Goal: Task Accomplishment & Management: Complete application form

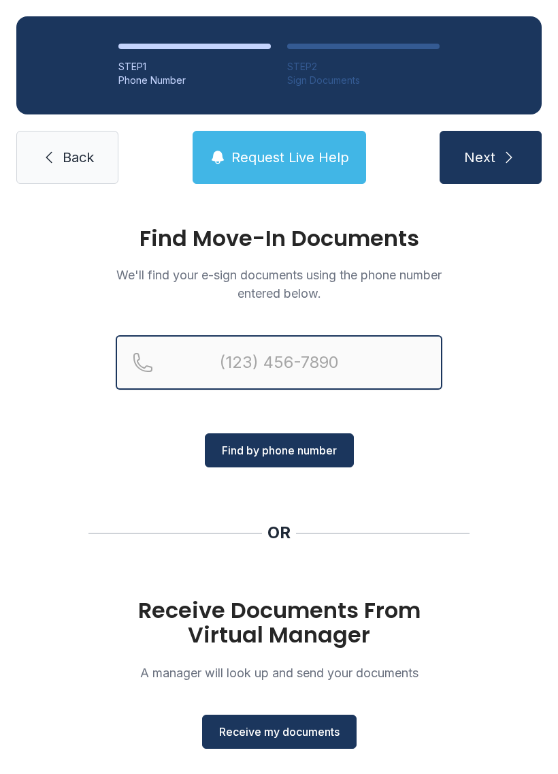
click at [204, 349] on input "Reservation phone number" at bounding box center [279, 362] width 327 height 54
click at [490, 157] on button "Next" at bounding box center [491, 157] width 102 height 53
type input "[PHONE_NUMBER]"
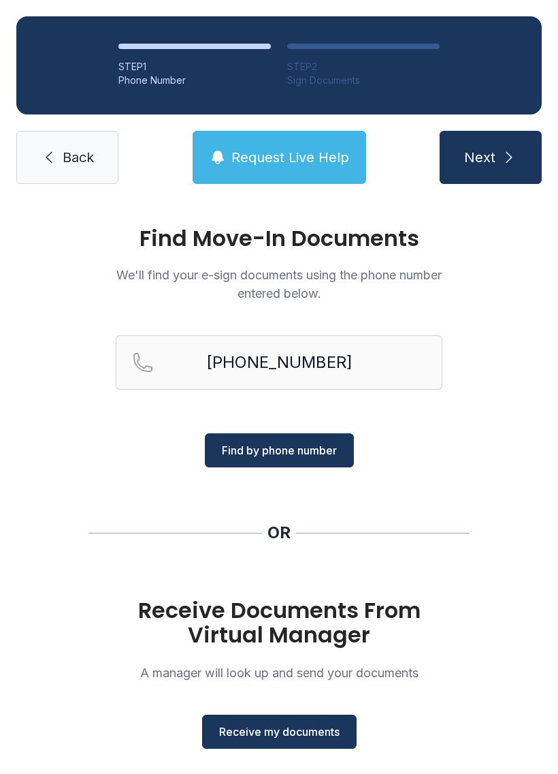
click at [313, 449] on span "Find by phone number" at bounding box center [279, 450] width 115 height 16
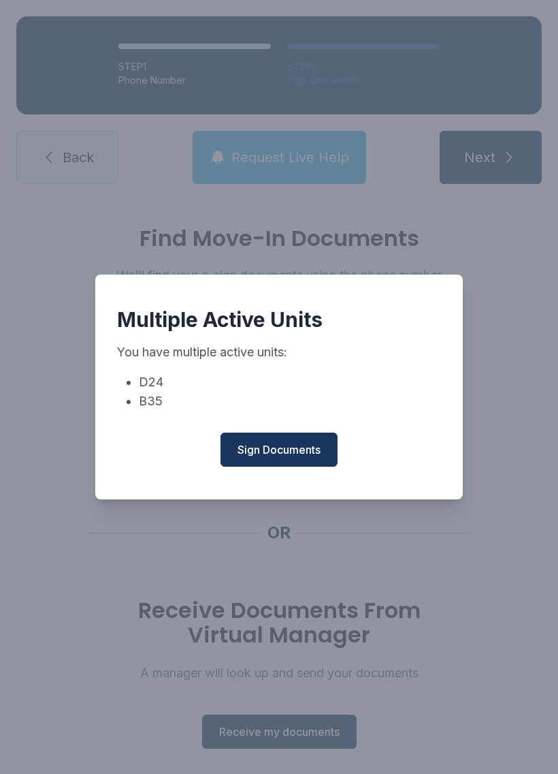
click at [293, 451] on span "Sign Documents" at bounding box center [279, 449] width 83 height 16
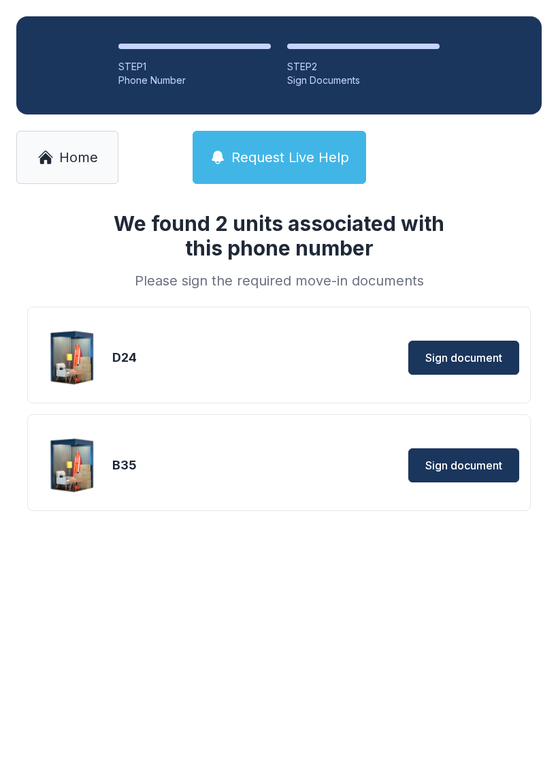
click at [468, 355] on span "Sign document" at bounding box center [464, 357] width 77 height 16
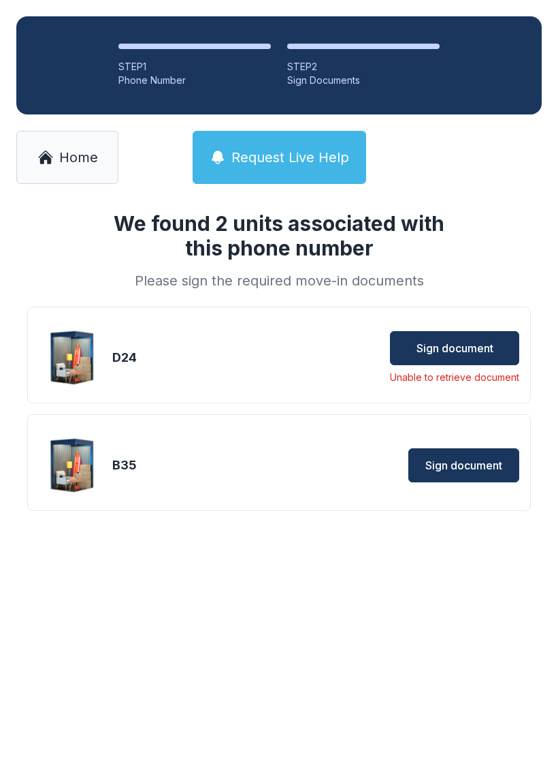
click at [174, 370] on div "D24 Sign document Unable to retrieve document" at bounding box center [279, 357] width 481 height 68
click at [118, 355] on div "D24" at bounding box center [175, 357] width 127 height 19
click at [215, 343] on div "D24 Sign document Unable to retrieve document" at bounding box center [279, 357] width 481 height 68
click at [445, 355] on span "Sign document" at bounding box center [455, 348] width 77 height 16
click at [152, 74] on div "Phone Number" at bounding box center [194, 81] width 153 height 14
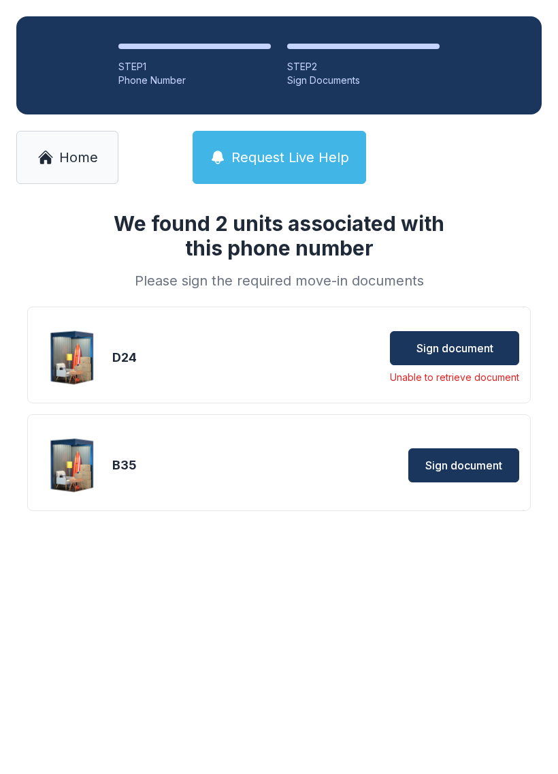
click at [52, 142] on link "Home" at bounding box center [67, 157] width 102 height 53
